Goal: Task Accomplishment & Management: Manage account settings

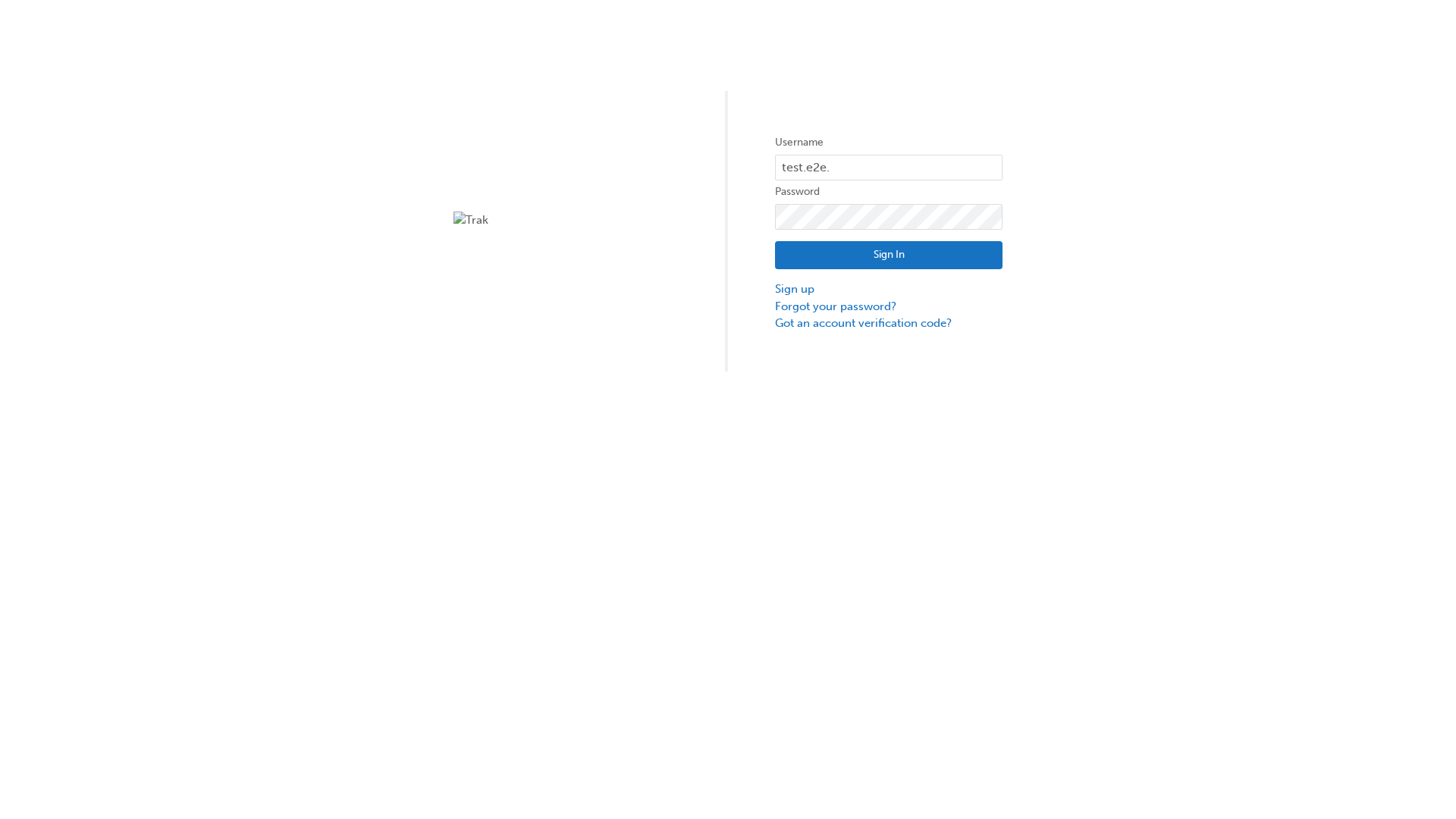
type input "test.e2e.user31"
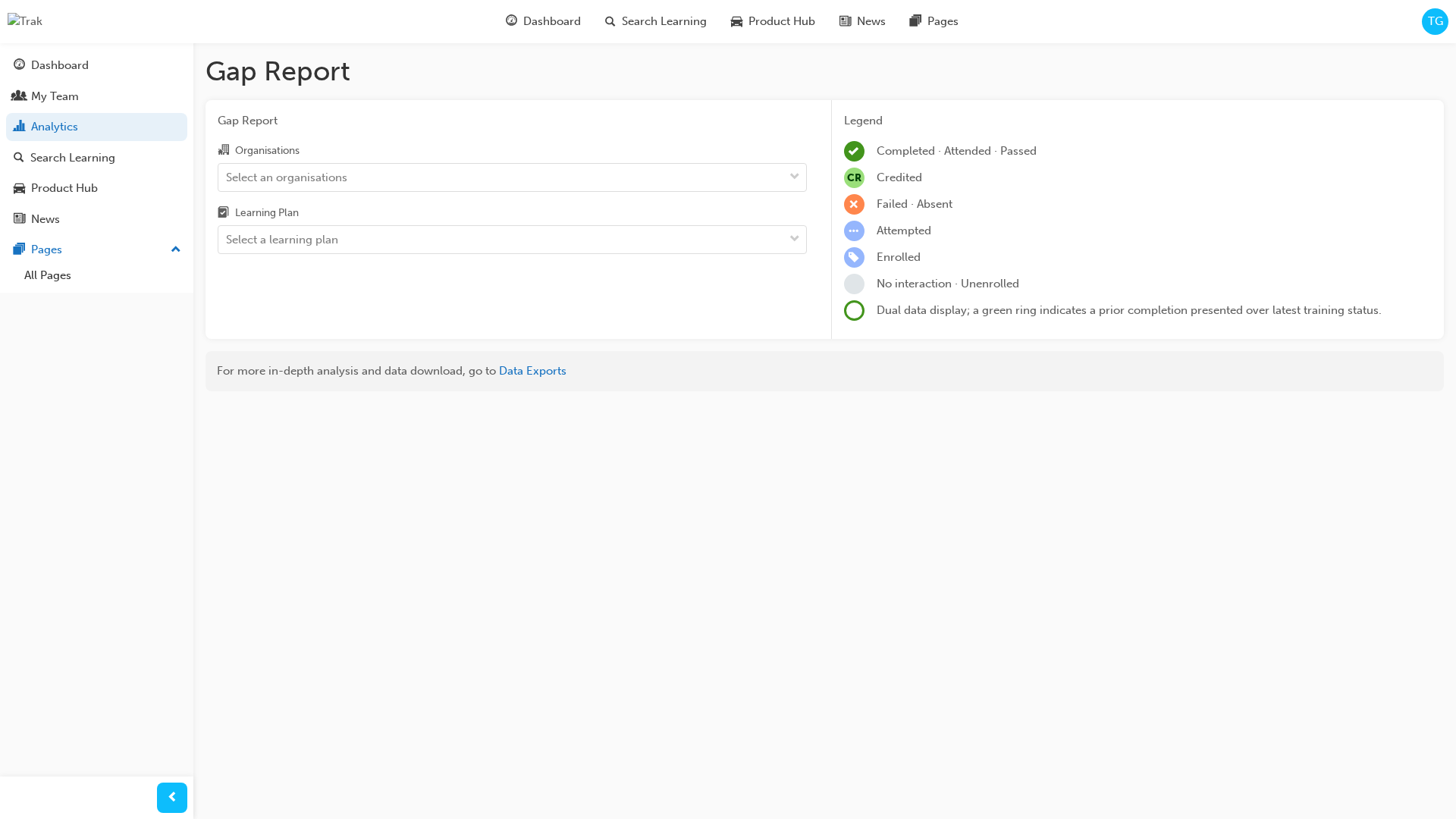
click at [228, 177] on input "Organisations Select an organisations" at bounding box center [227, 176] width 2 height 13
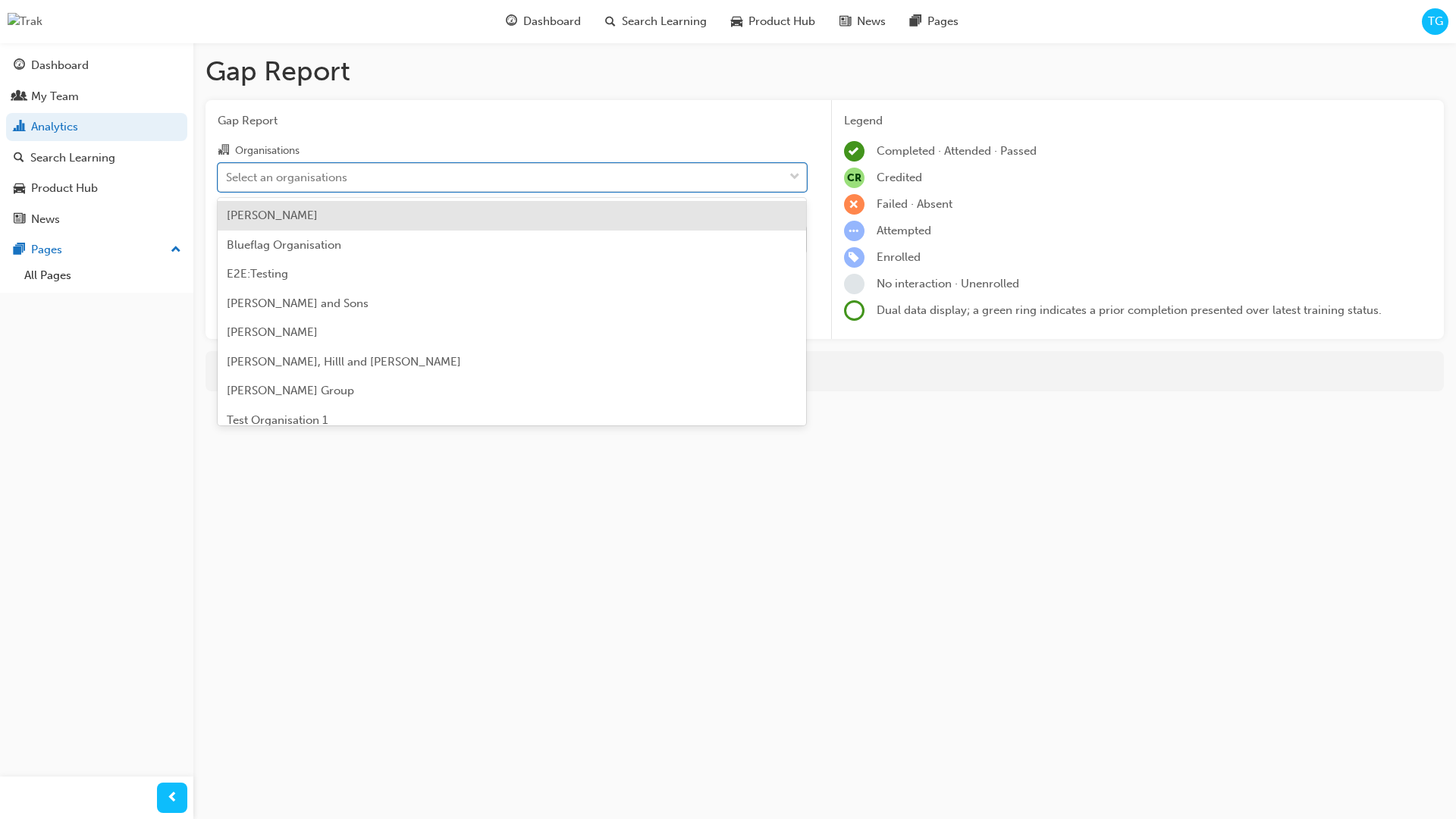
click at [228, 241] on input "Learning Plan Select a learning plan" at bounding box center [227, 239] width 2 height 13
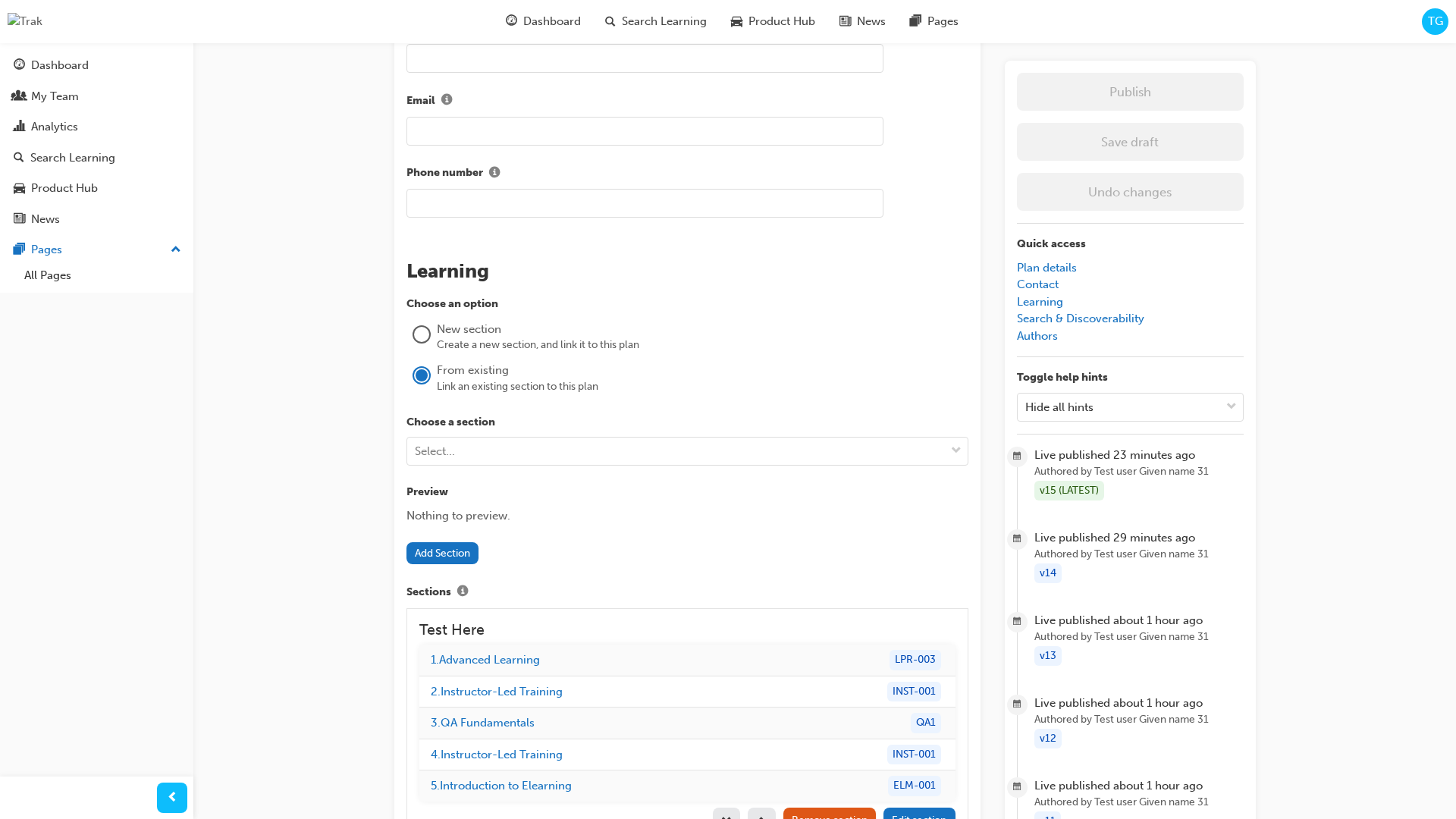
scroll to position [1099, 0]
click at [530, 446] on div "Select..." at bounding box center [675, 446] width 538 height 27
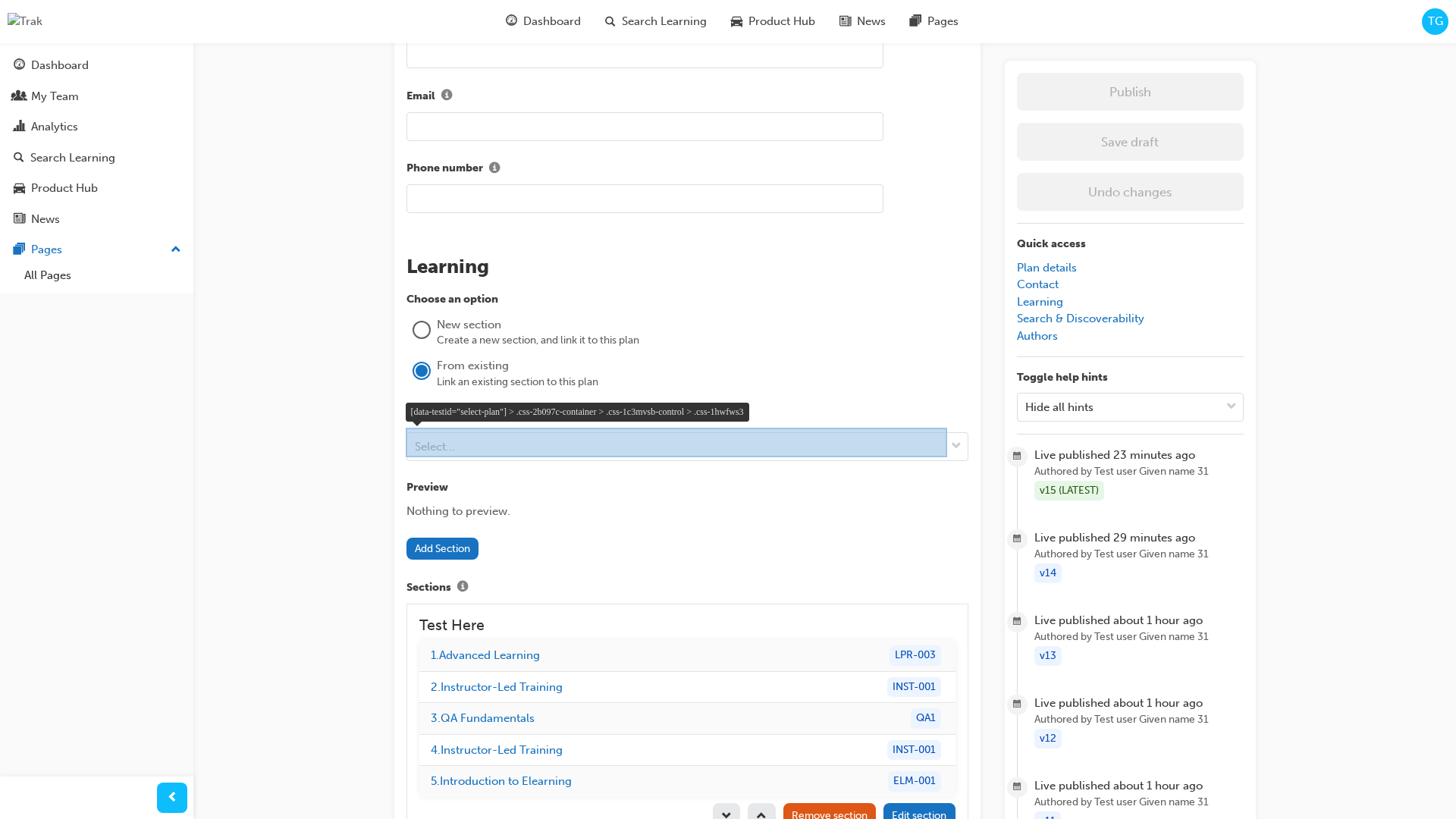
click at [497, 445] on div at bounding box center [677, 442] width 542 height 29
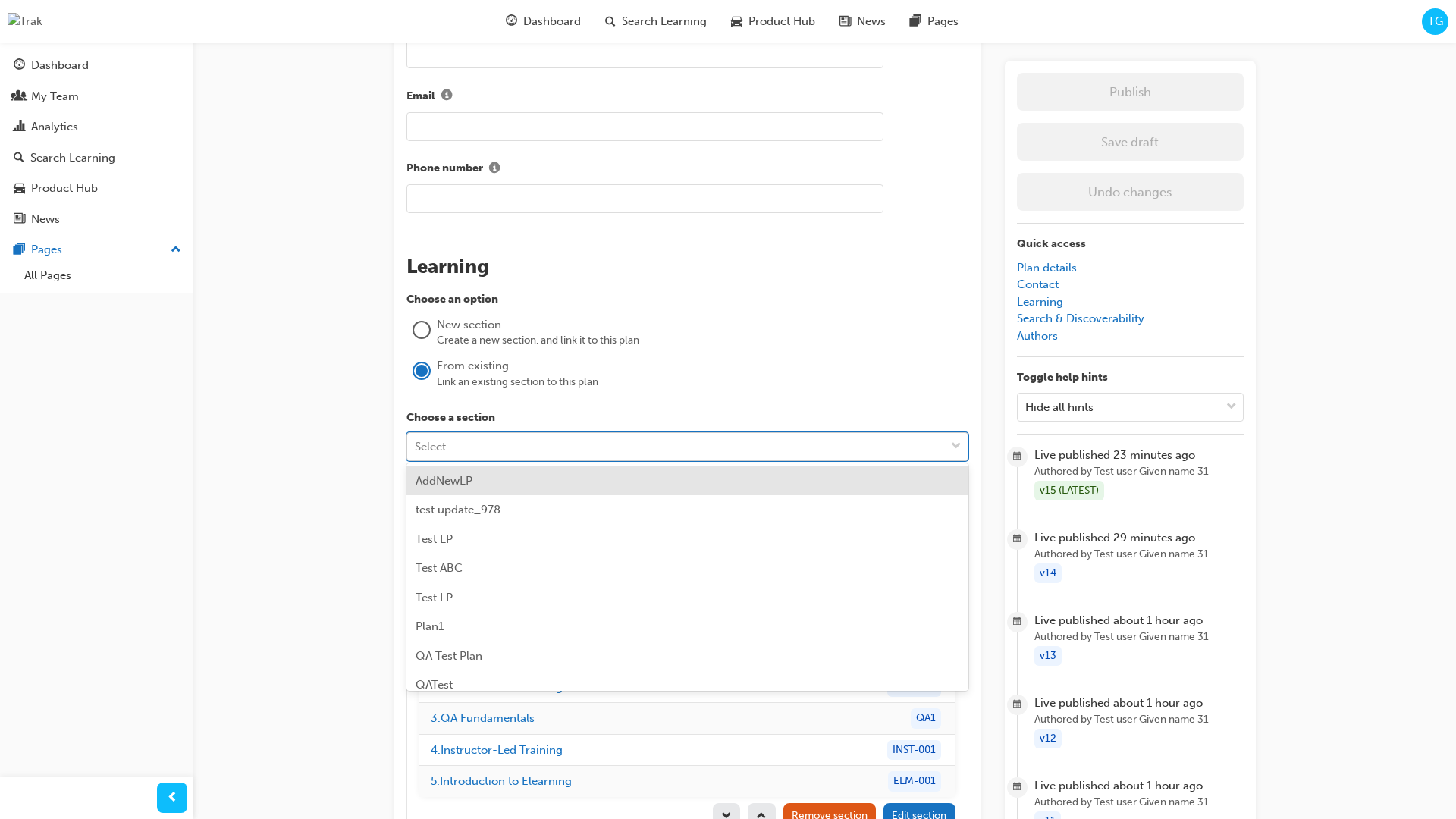
click at [529, 446] on div "Select..." at bounding box center [675, 446] width 538 height 27
type input "Add"
type input "AddNewLP"
